Goal: Transaction & Acquisition: Purchase product/service

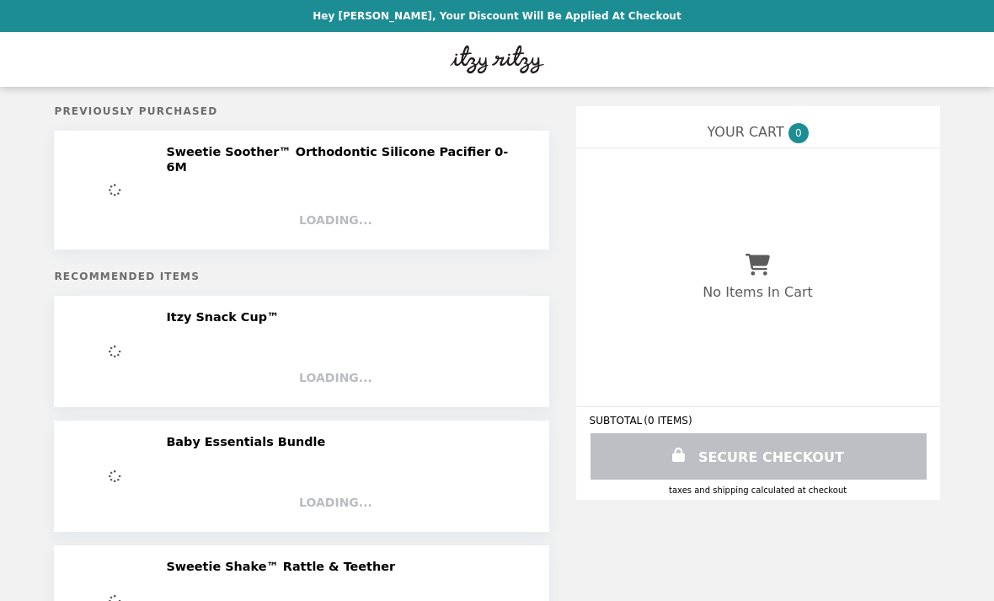
select select "**********"
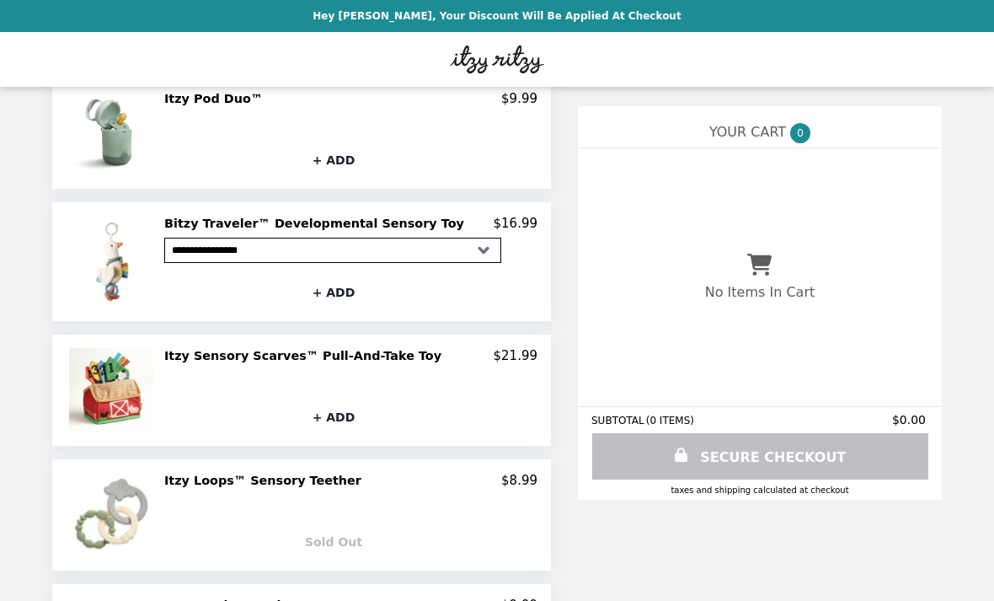
scroll to position [763, 0]
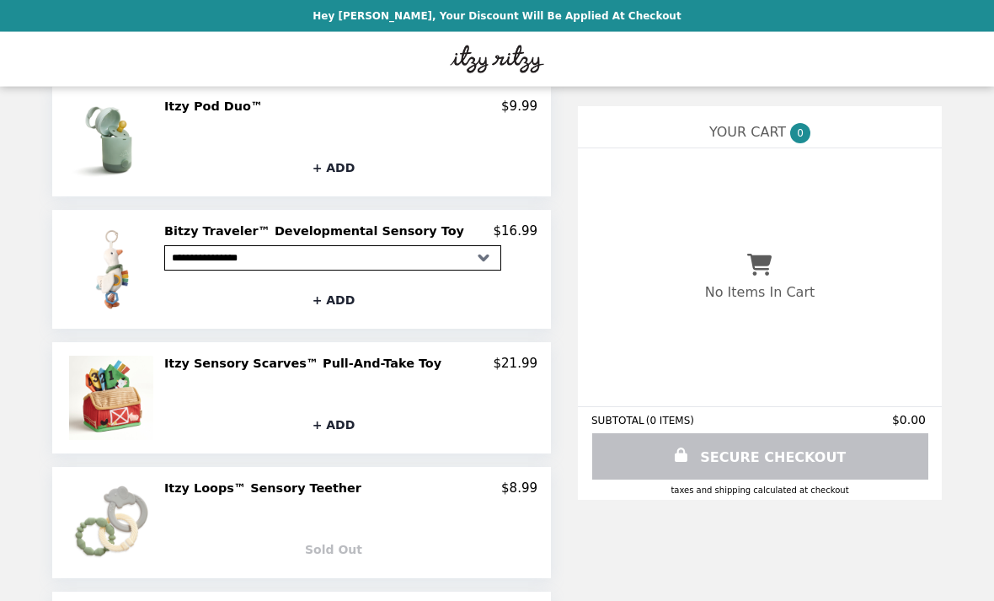
click at [268, 356] on h2 "Itzy Sensory Scarves™ Pull-And-Take Toy" at bounding box center [306, 363] width 284 height 15
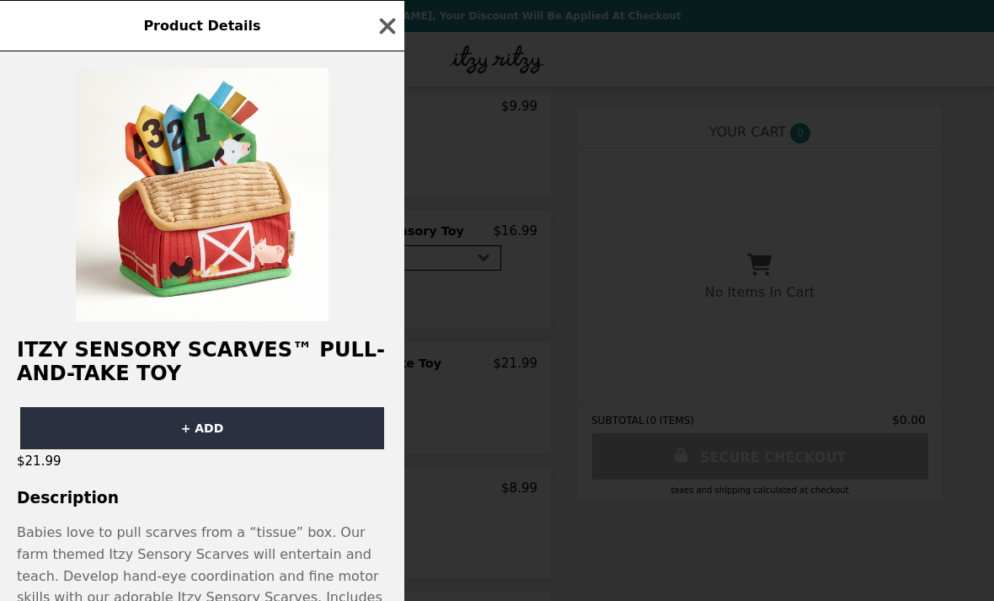
scroll to position [0, 0]
click at [245, 210] on img at bounding box center [202, 194] width 253 height 253
click at [220, 190] on img at bounding box center [202, 194] width 253 height 253
click at [375, 34] on icon "button" at bounding box center [387, 25] width 25 height 25
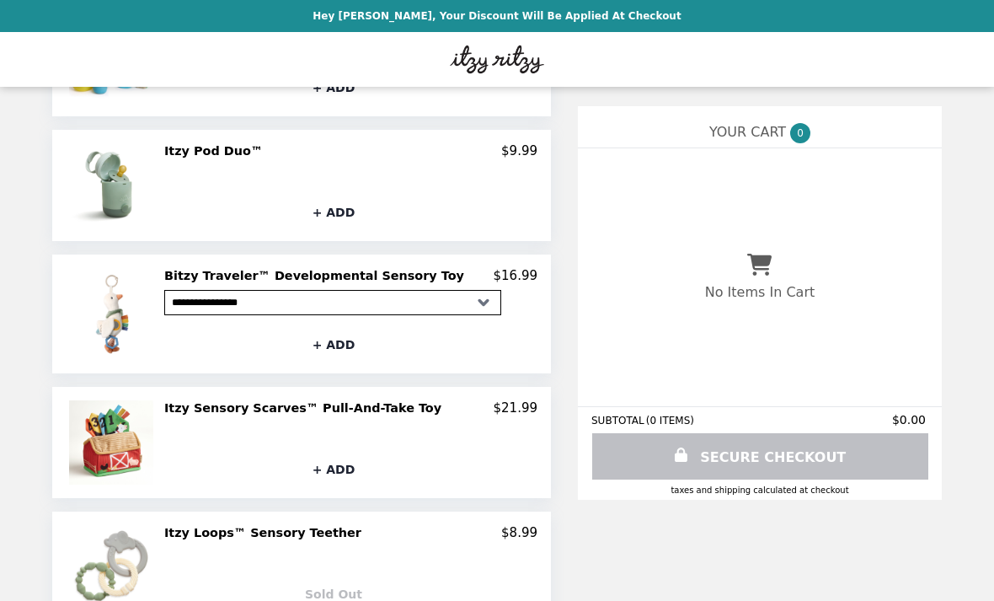
scroll to position [720, 0]
click at [362, 399] on h2 "Itzy Sensory Scarves™ Pull-And-Take Toy" at bounding box center [306, 406] width 284 height 15
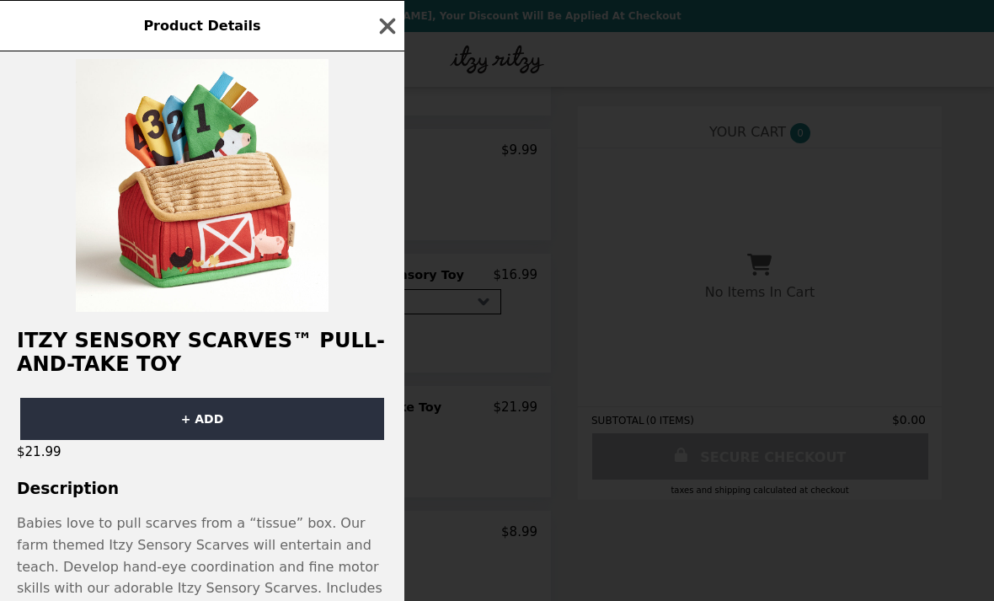
scroll to position [8, 0]
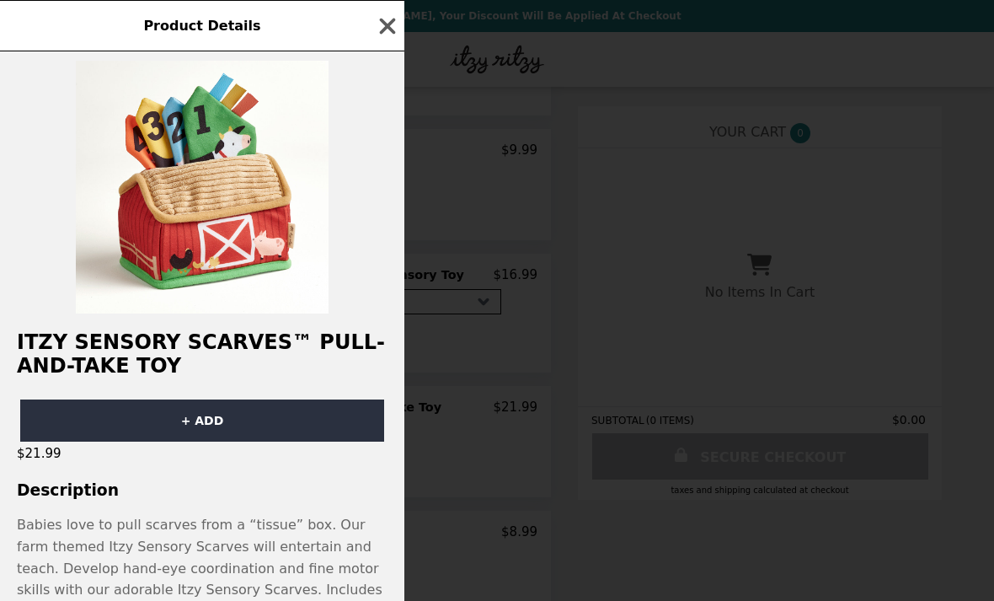
click at [114, 344] on h2 "Itzy Sensory Scarves™ Pull-And-Take Toy" at bounding box center [202, 353] width 405 height 47
click at [221, 158] on img at bounding box center [202, 187] width 253 height 253
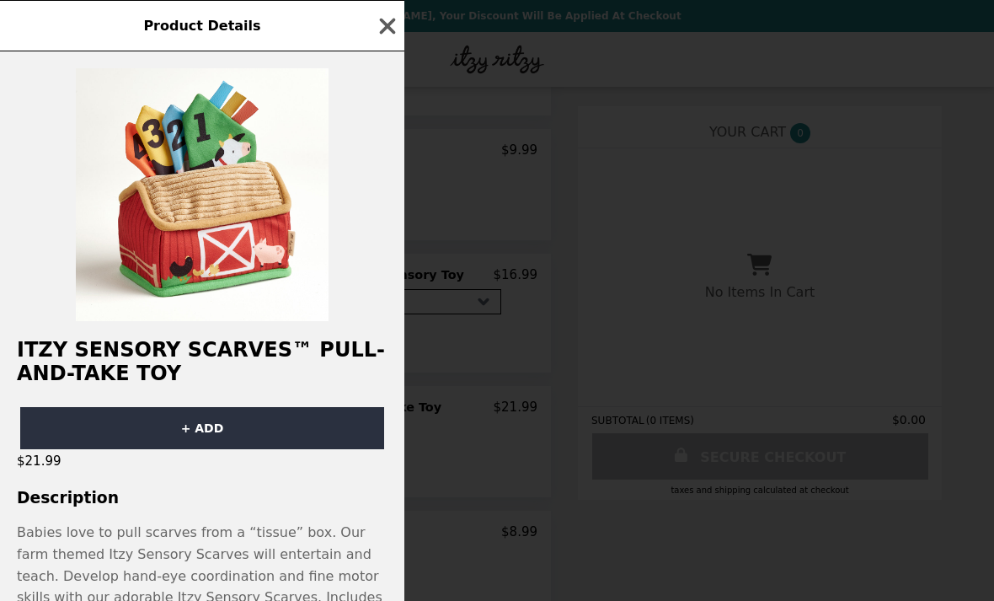
scroll to position [0, 0]
click at [383, 38] on icon "button" at bounding box center [387, 25] width 25 height 25
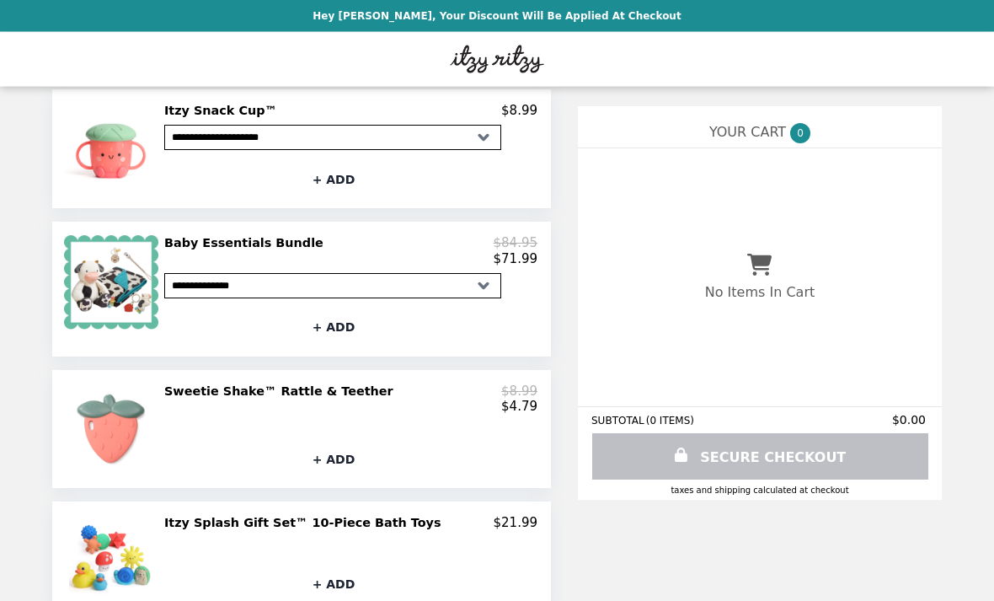
scroll to position [222, 0]
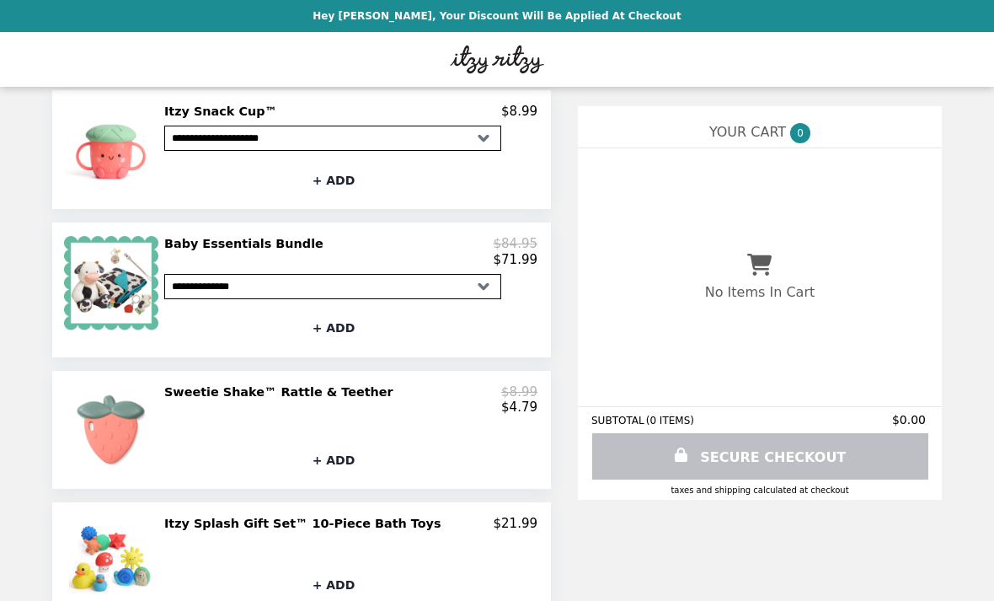
click at [254, 222] on div "**********" at bounding box center [301, 289] width 499 height 134
click at [244, 222] on div "**********" at bounding box center [301, 289] width 499 height 134
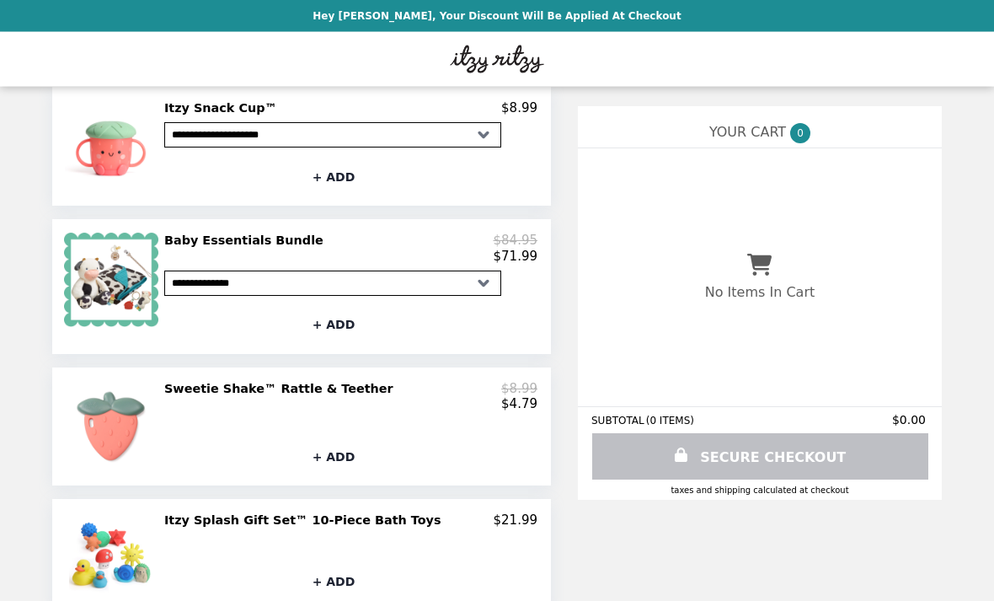
scroll to position [225, 0]
click at [115, 271] on img at bounding box center [113, 280] width 99 height 94
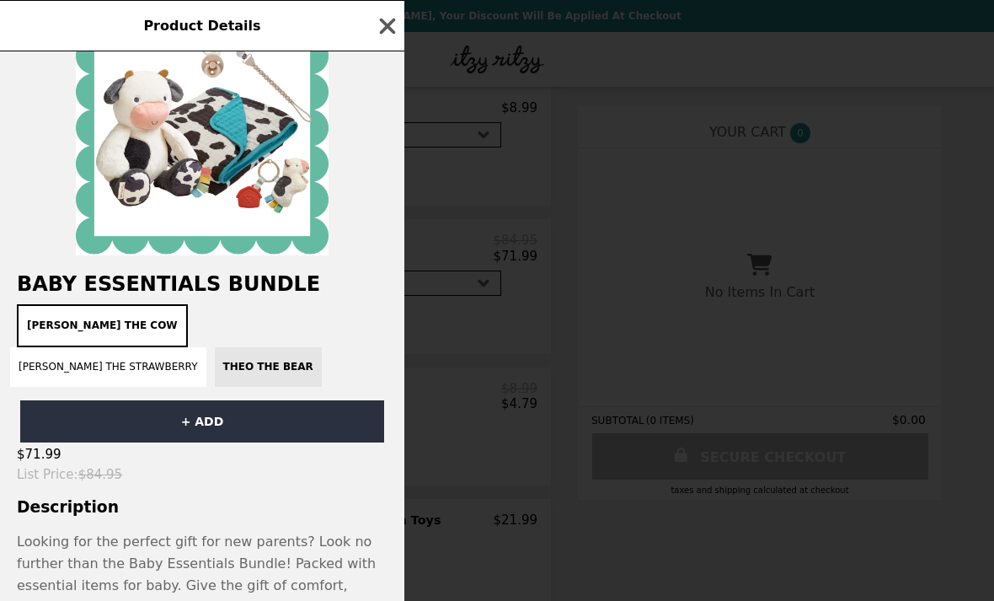
scroll to position [63, 0]
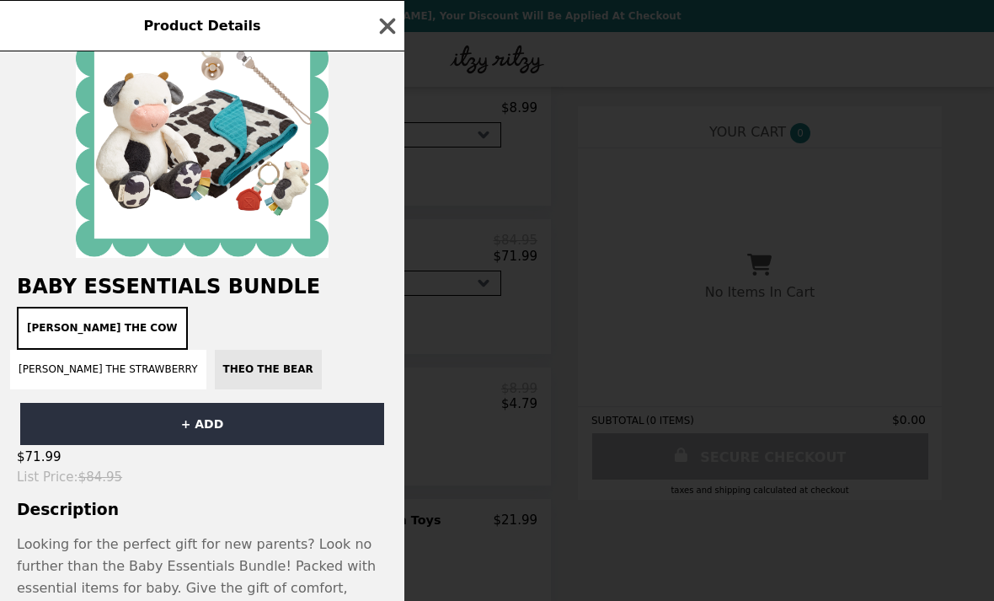
click at [63, 374] on div "[PERSON_NAME] the Cow [PERSON_NAME] the Strawberry Theo the Bear" at bounding box center [202, 348] width 384 height 83
click at [45, 372] on div "[PERSON_NAME] the Cow [PERSON_NAME] the Strawberry Theo the Bear" at bounding box center [202, 348] width 384 height 83
click at [74, 378] on div "[PERSON_NAME] the Cow [PERSON_NAME] the Strawberry Theo the Bear" at bounding box center [202, 348] width 384 height 83
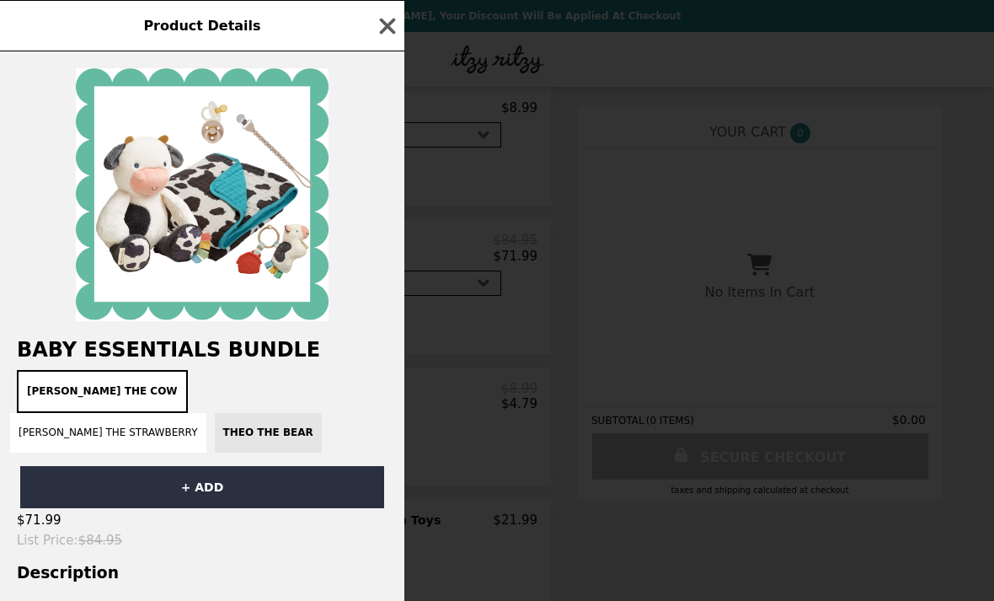
scroll to position [0, 0]
click at [385, 39] on button "button" at bounding box center [387, 25] width 25 height 25
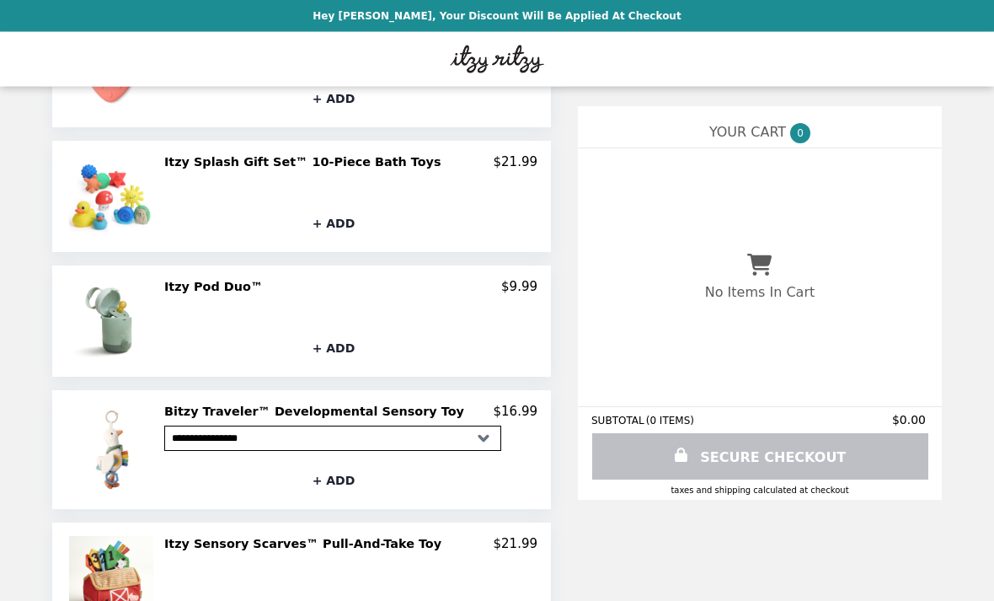
scroll to position [582, 0]
click at [498, 426] on select "**********" at bounding box center [332, 438] width 337 height 25
click at [487, 432] on select "**********" at bounding box center [332, 438] width 337 height 25
click at [501, 428] on select "**********" at bounding box center [332, 438] width 337 height 25
select select "****"
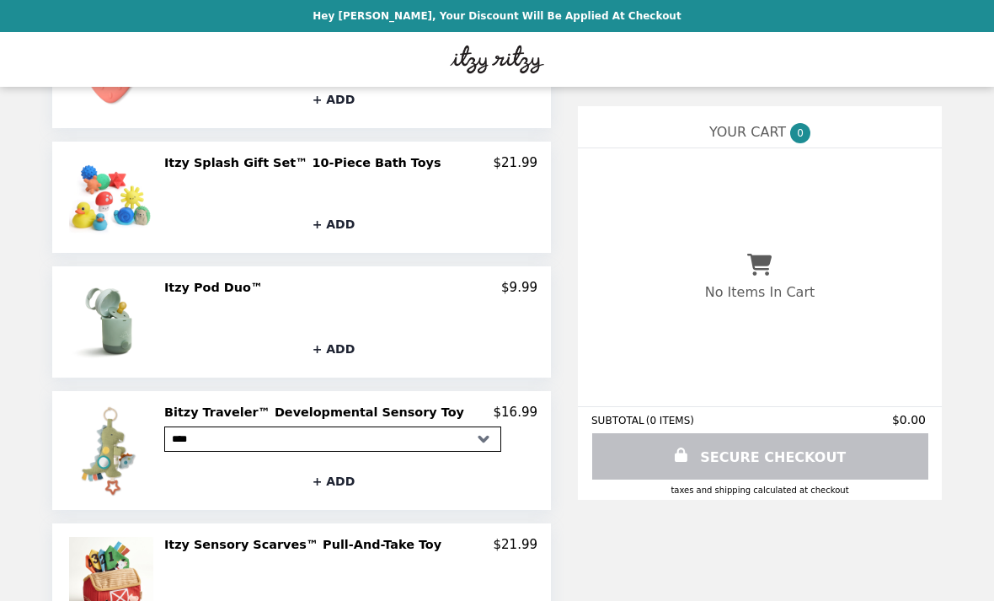
click at [131, 452] on img at bounding box center [113, 451] width 96 height 92
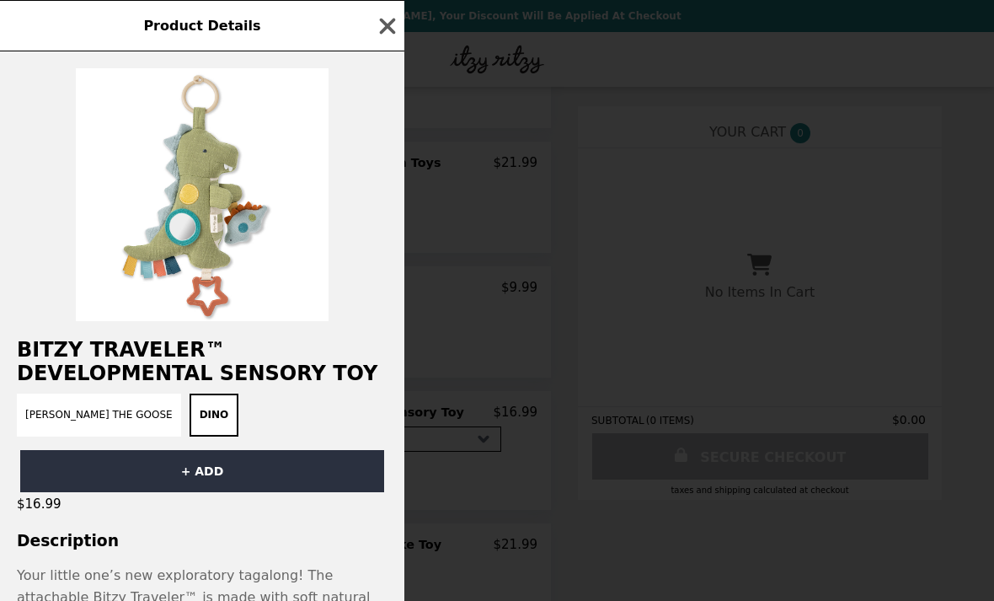
scroll to position [0, 0]
click at [396, 19] on icon "button" at bounding box center [387, 25] width 25 height 25
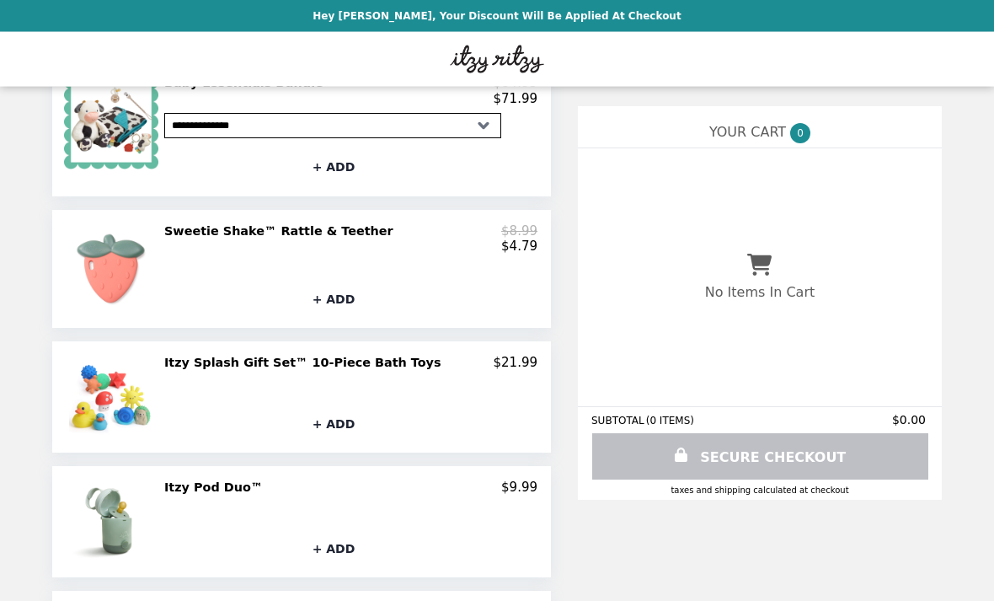
scroll to position [383, 0]
click at [308, 355] on h2 "Itzy Splash Gift Set™ 10-Piece Bath Toys" at bounding box center [306, 362] width 284 height 15
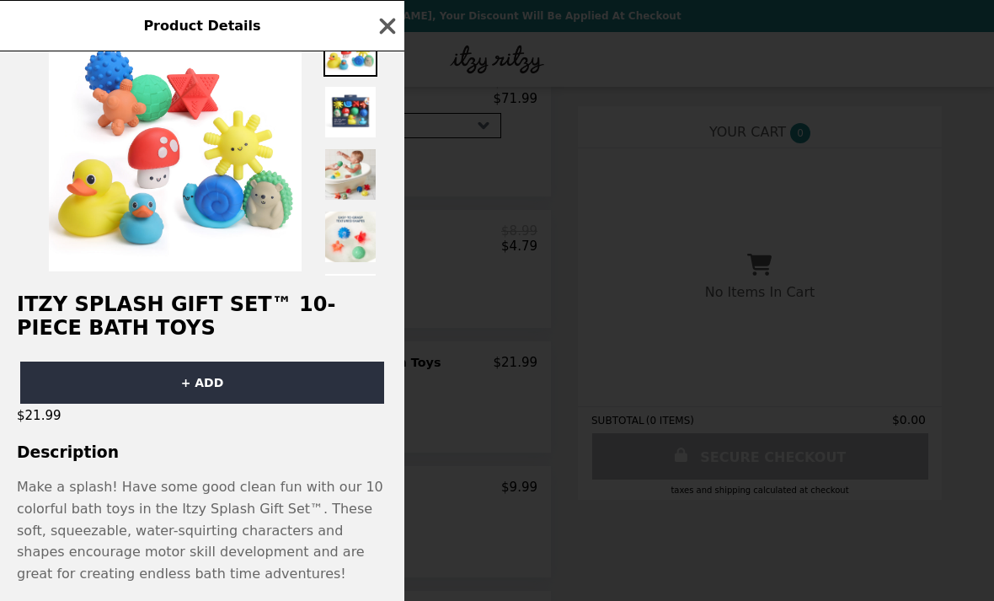
scroll to position [53, 0]
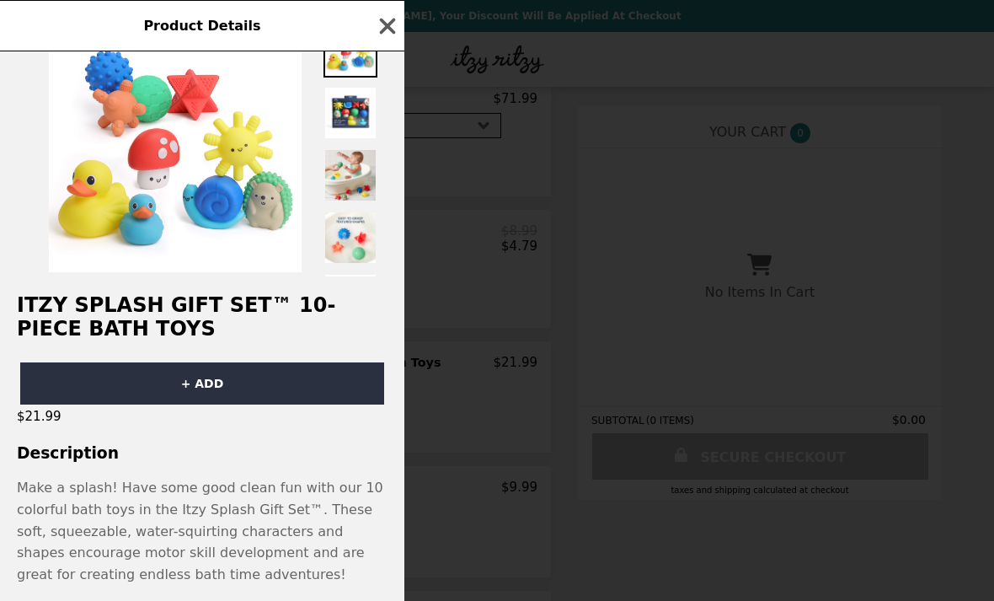
click at [203, 391] on button "+ ADD" at bounding box center [202, 383] width 364 height 42
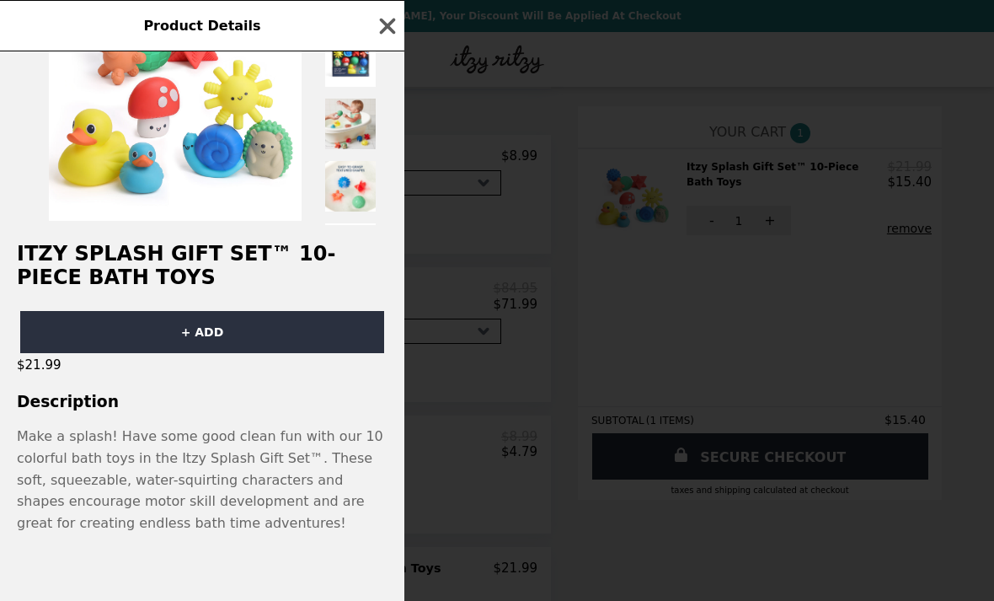
scroll to position [128, 0]
click at [396, 31] on icon "button" at bounding box center [387, 25] width 25 height 25
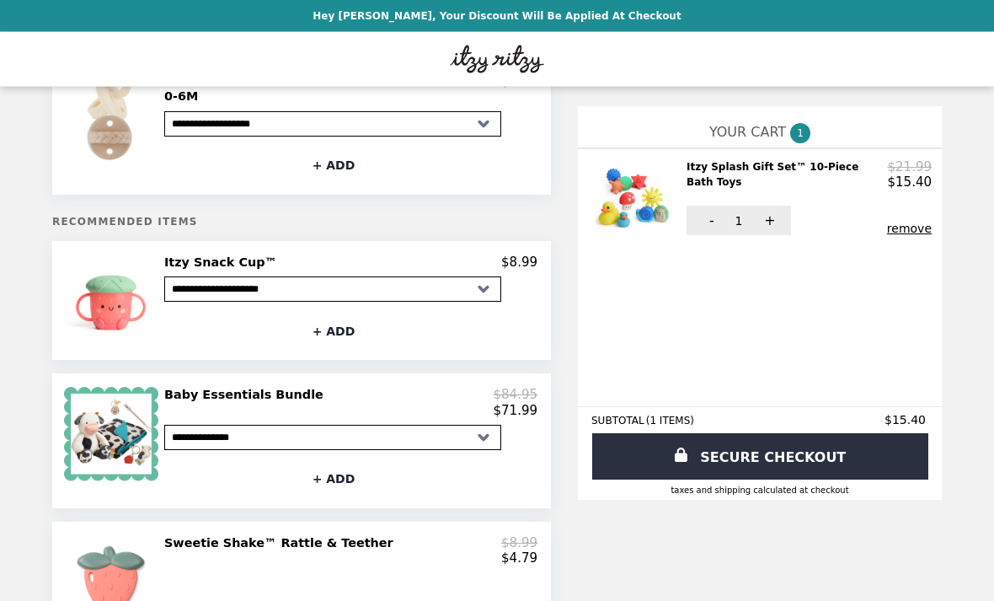
scroll to position [64, 0]
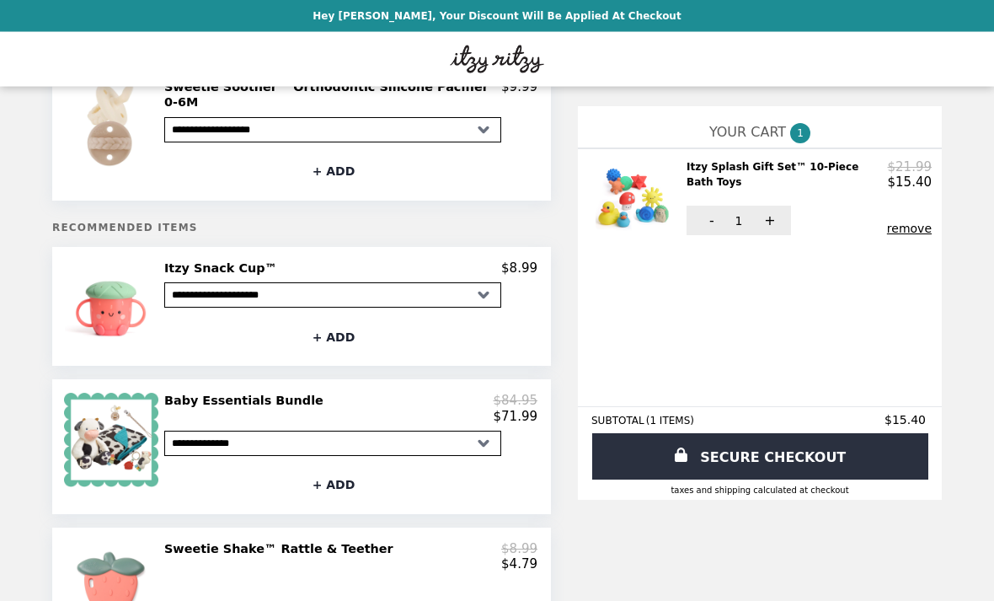
click at [221, 261] on h2 "Itzy Snack Cup™" at bounding box center [224, 268] width 120 height 15
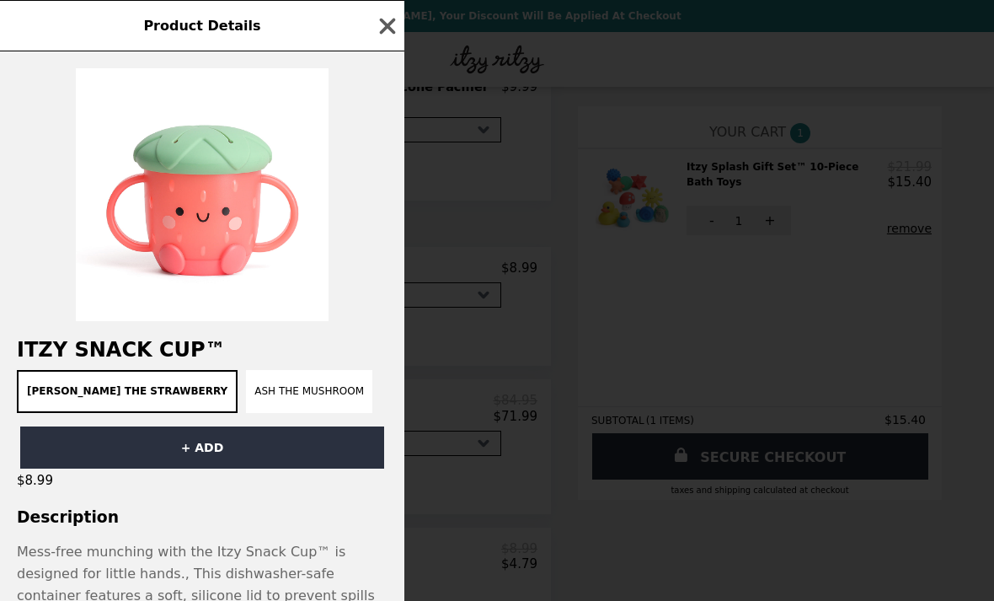
click at [259, 389] on button "Ash the Mushroom" at bounding box center [309, 391] width 126 height 43
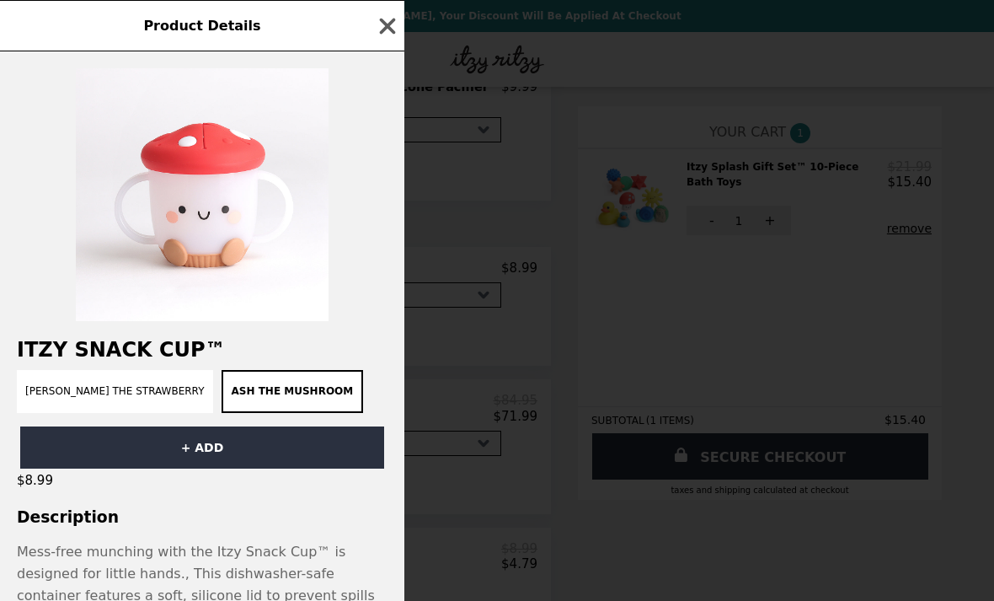
click at [232, 446] on button "+ ADD" at bounding box center [202, 447] width 364 height 42
click at [397, 23] on icon "button" at bounding box center [387, 25] width 25 height 25
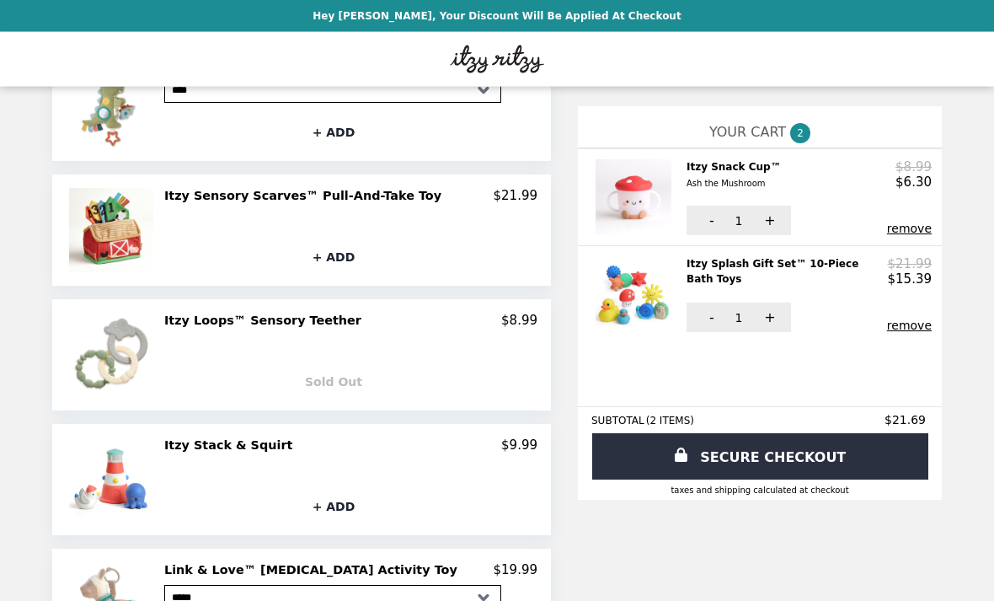
scroll to position [950, 0]
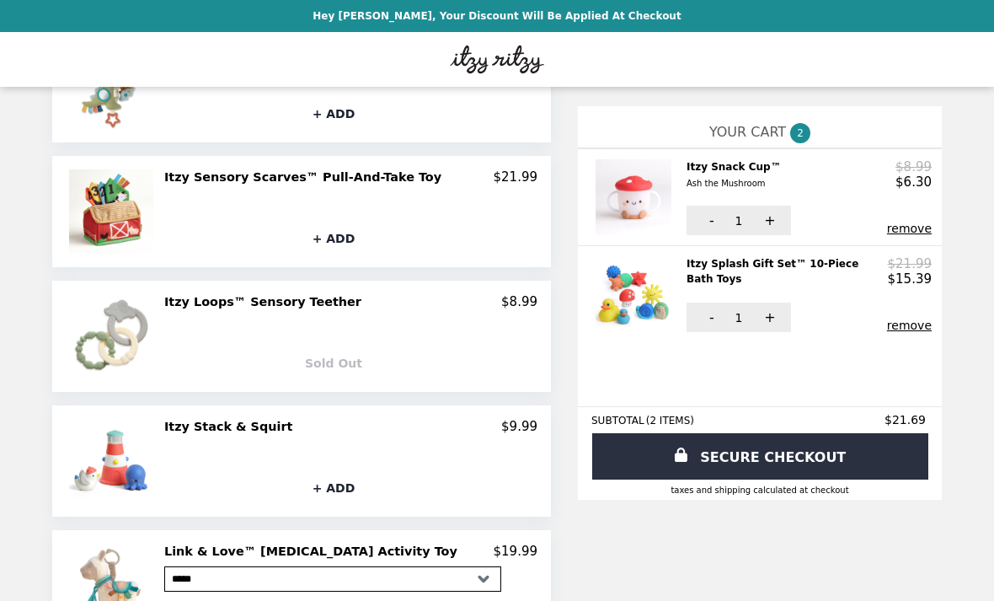
click at [283, 544] on h2 "Link & Love™ [MEDICAL_DATA] Activity Toy" at bounding box center [314, 551] width 300 height 15
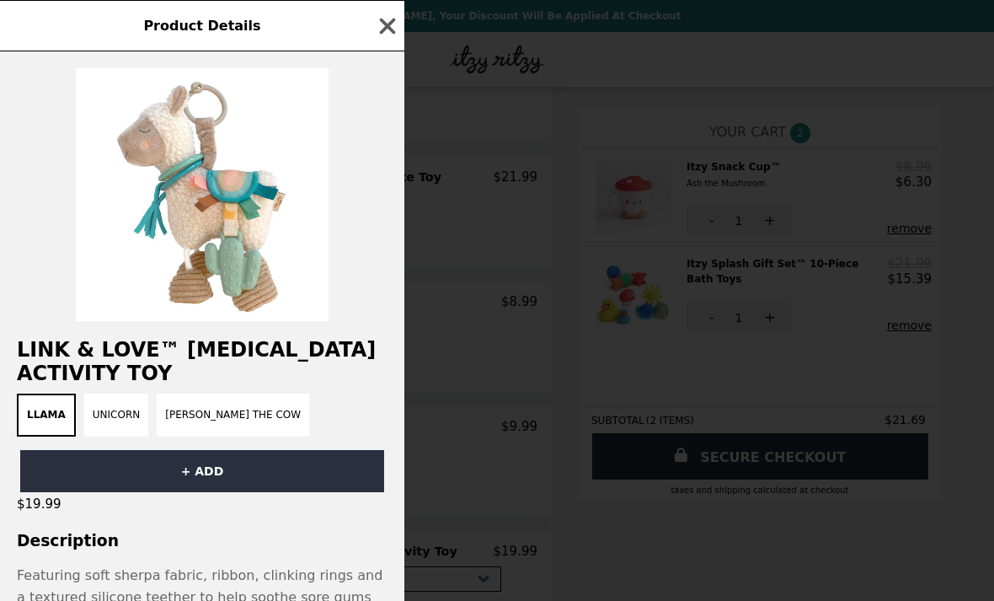
click at [107, 417] on button "Unicorn" at bounding box center [116, 415] width 64 height 43
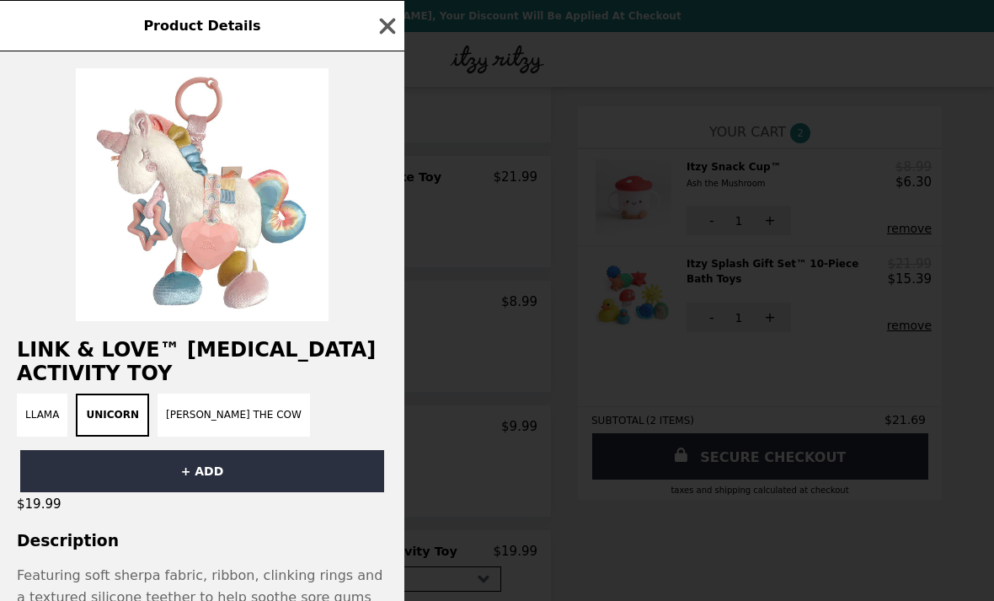
click at [47, 417] on button "Llama" at bounding box center [42, 415] width 51 height 43
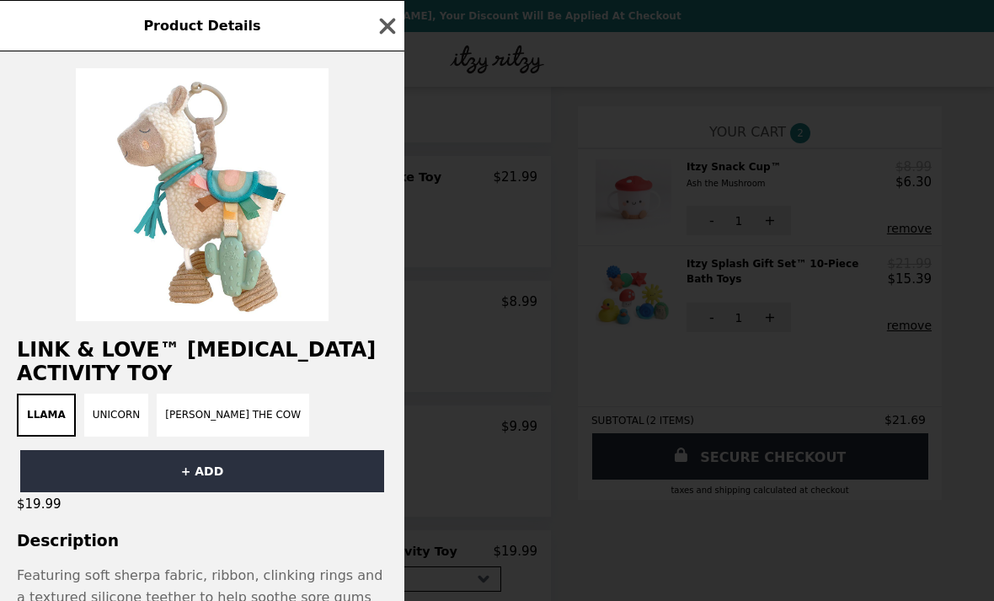
scroll to position [0, 0]
click at [206, 414] on button "[PERSON_NAME] the Cow" at bounding box center [233, 415] width 153 height 43
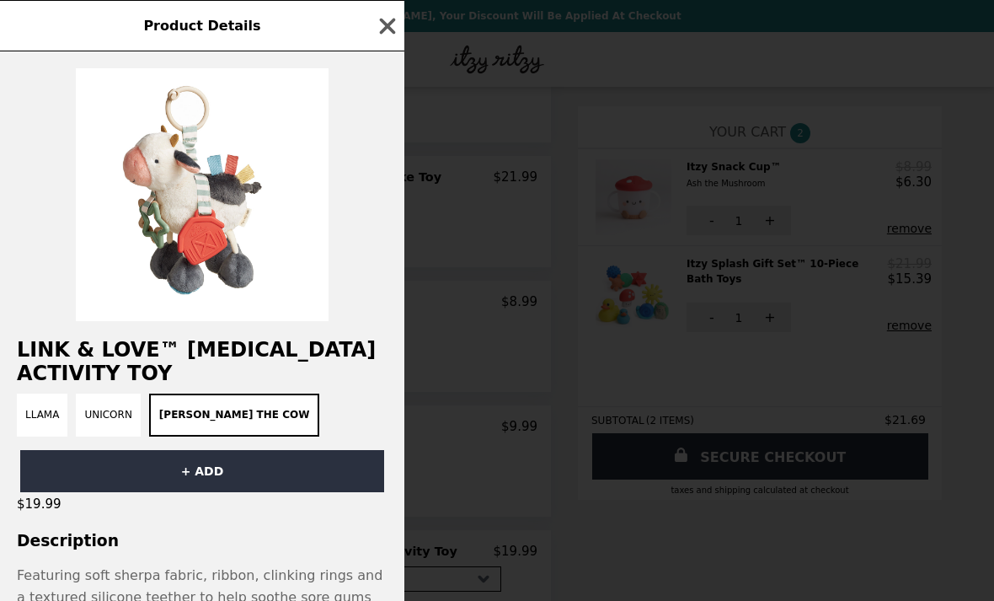
click at [108, 414] on button "Unicorn" at bounding box center [108, 415] width 64 height 43
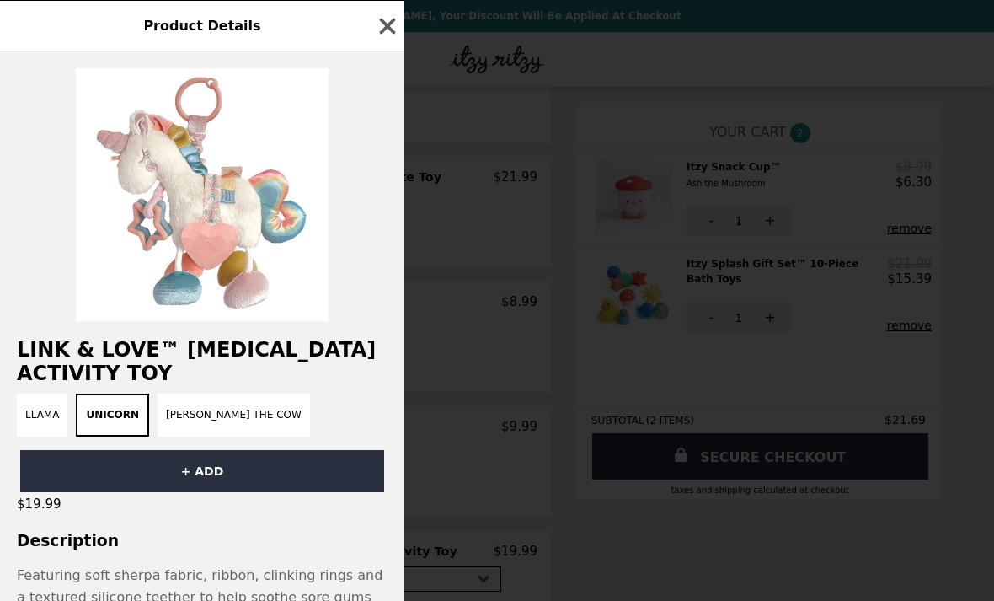
click at [46, 415] on button "Llama" at bounding box center [42, 415] width 51 height 43
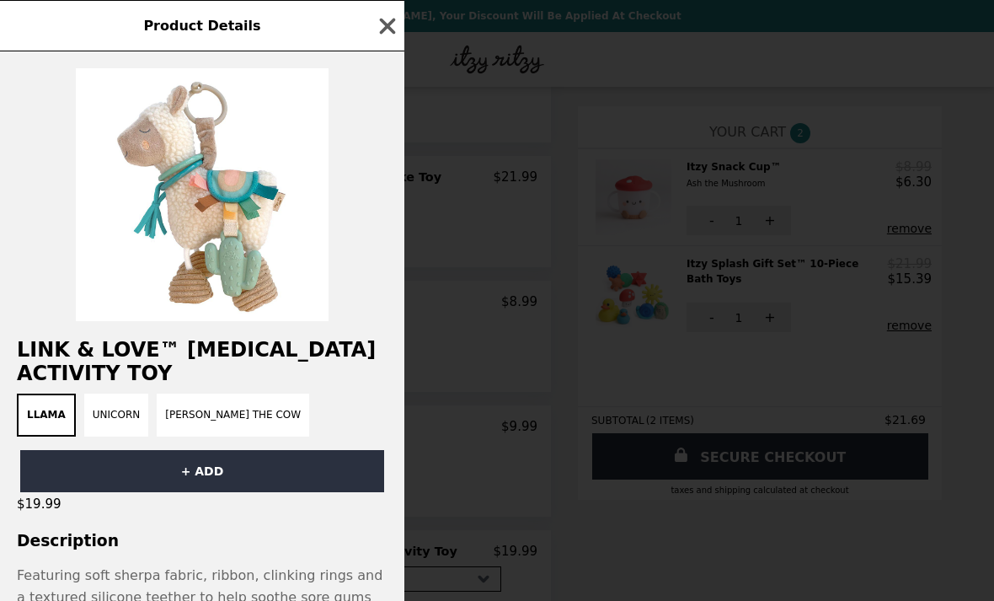
click at [206, 467] on button "+ ADD" at bounding box center [202, 471] width 364 height 42
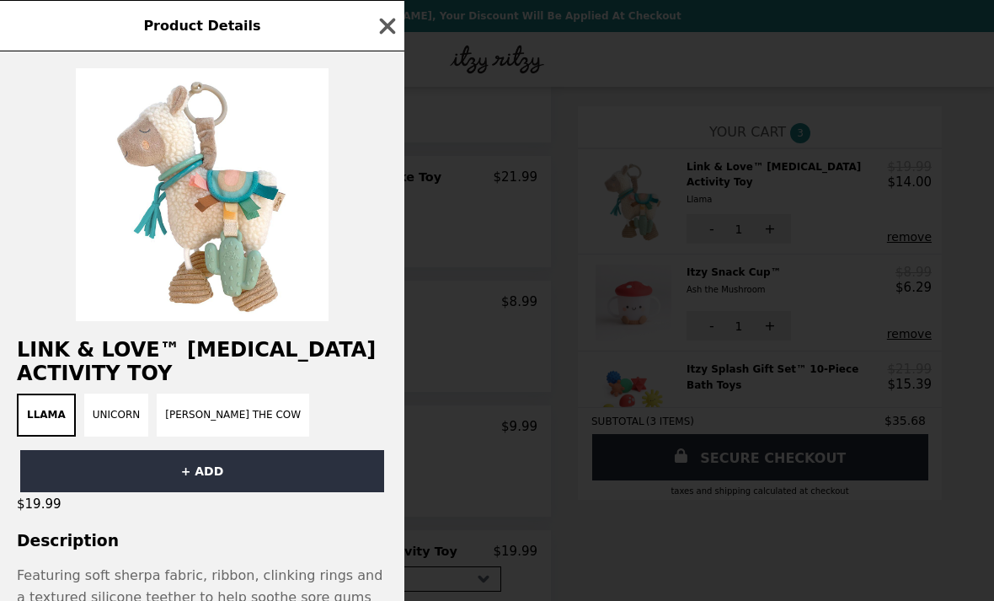
click at [393, 18] on icon "button" at bounding box center [387, 25] width 25 height 25
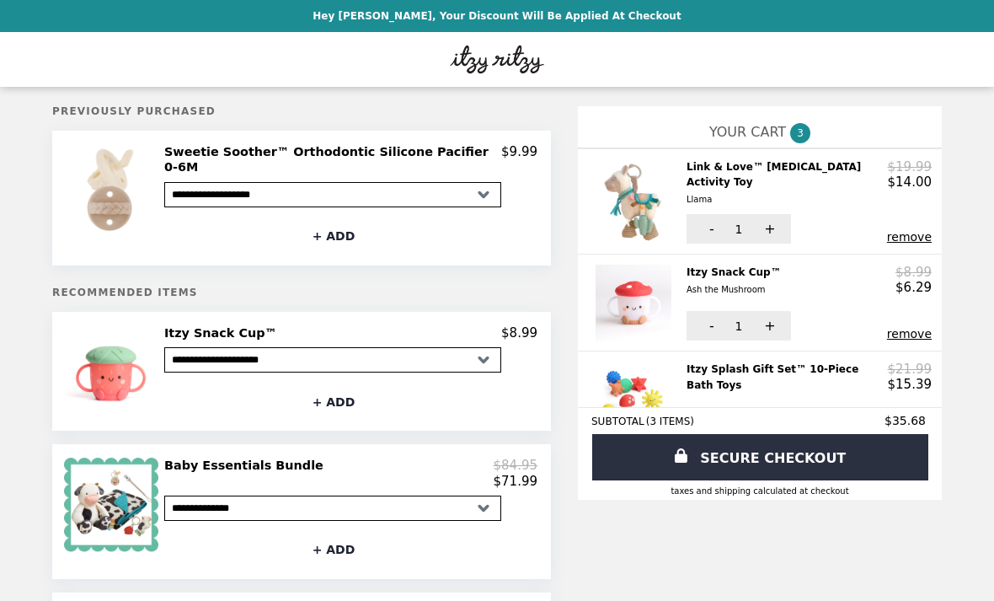
click at [490, 51] on img "Main" at bounding box center [497, 59] width 136 height 35
